Goal: Check status: Check status

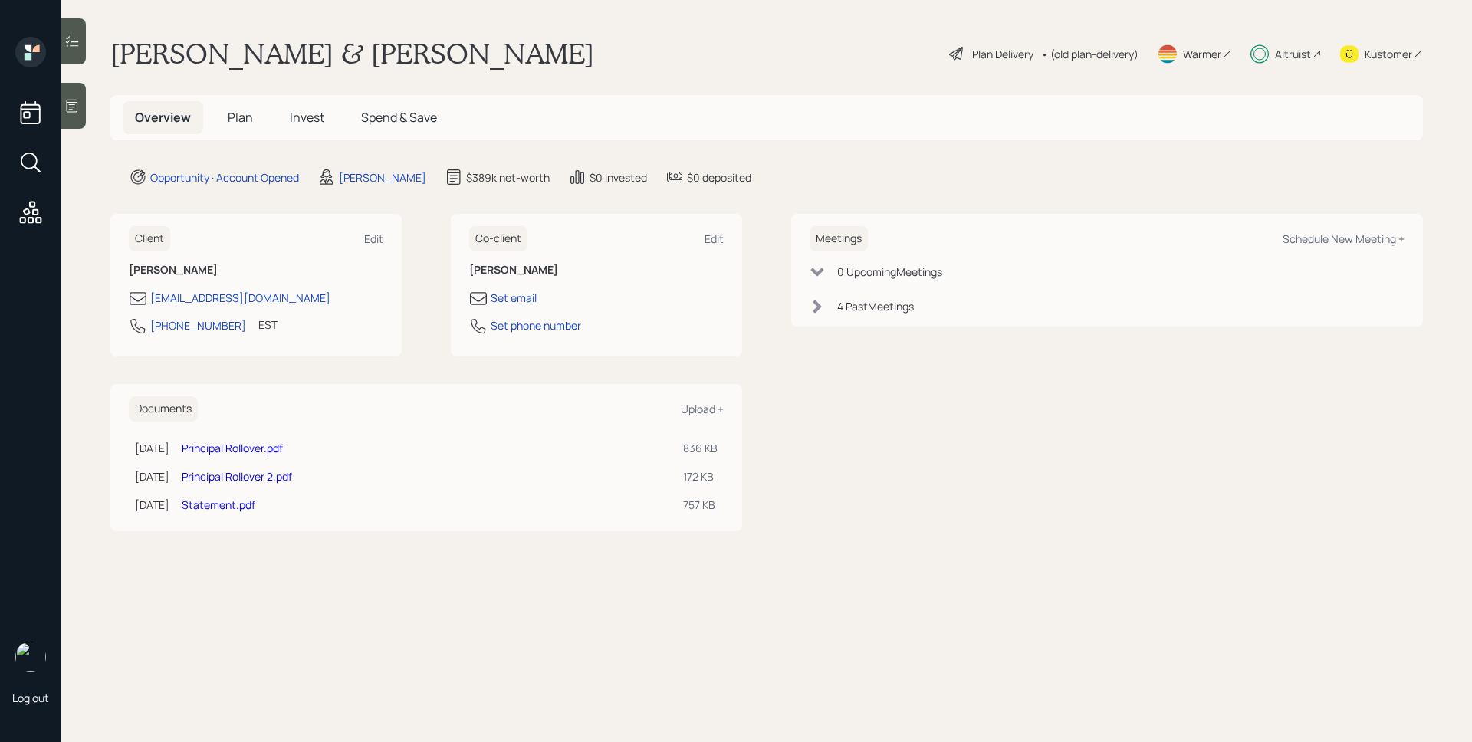
click at [764, 88] on main "Morledge & Nicole Dorris Plan Delivery • (old plan-delivery) Warmer Altruist Ku…" at bounding box center [766, 371] width 1410 height 742
